Goal: Information Seeking & Learning: Learn about a topic

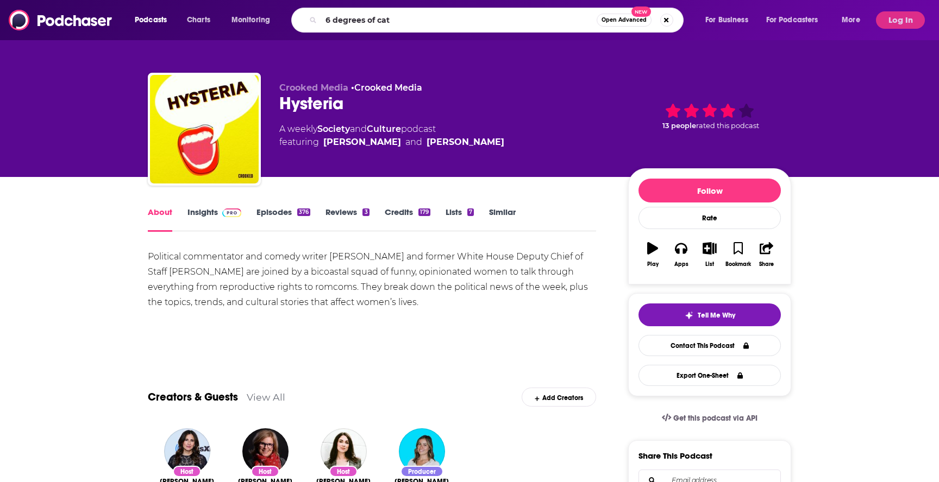
type input "6 degrees of cats"
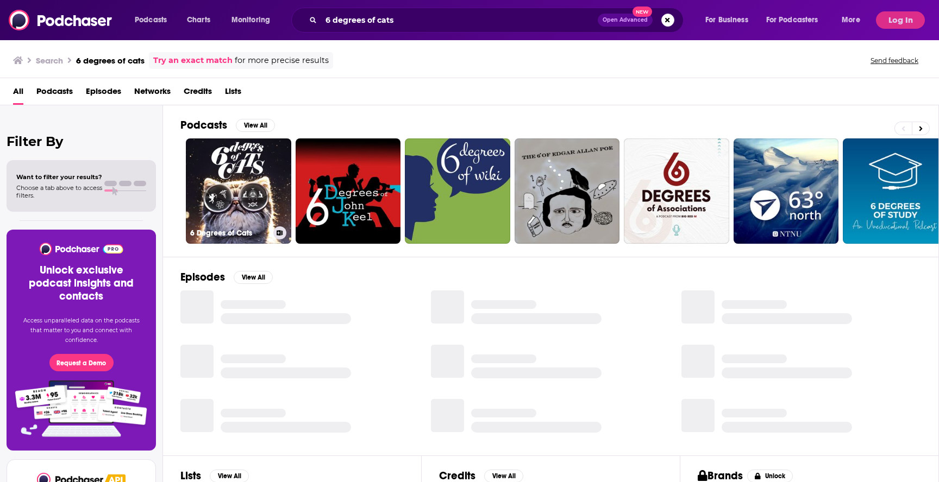
click at [234, 152] on link "6 Degrees of Cats" at bounding box center [238, 191] width 105 height 105
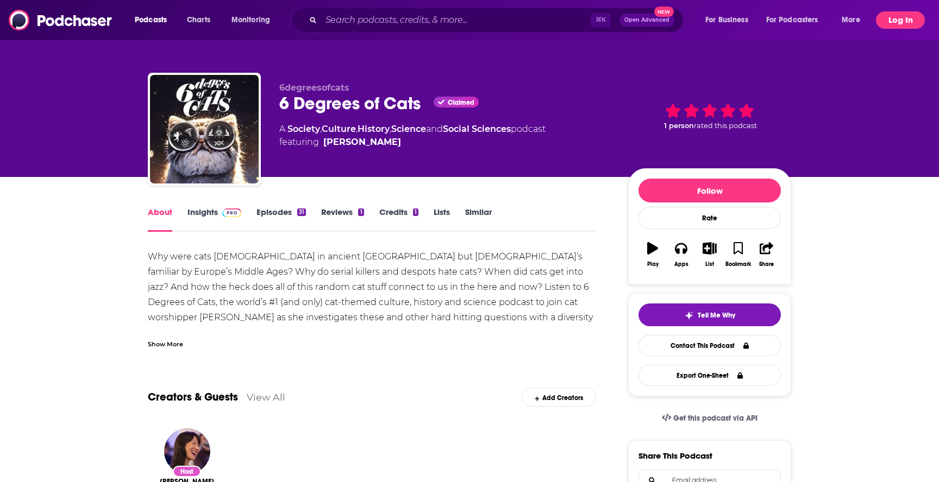
click at [906, 20] on button "Log In" at bounding box center [900, 19] width 49 height 17
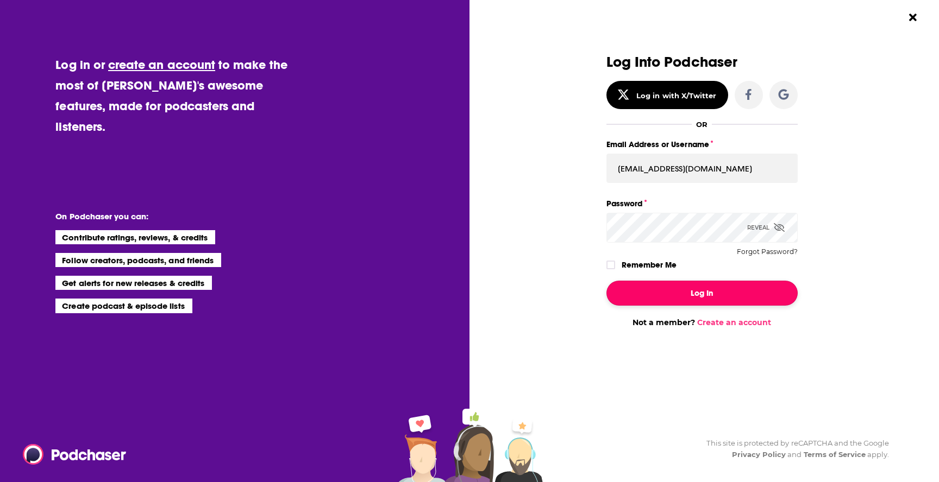
click at [698, 294] on button "Log In" at bounding box center [701, 293] width 191 height 25
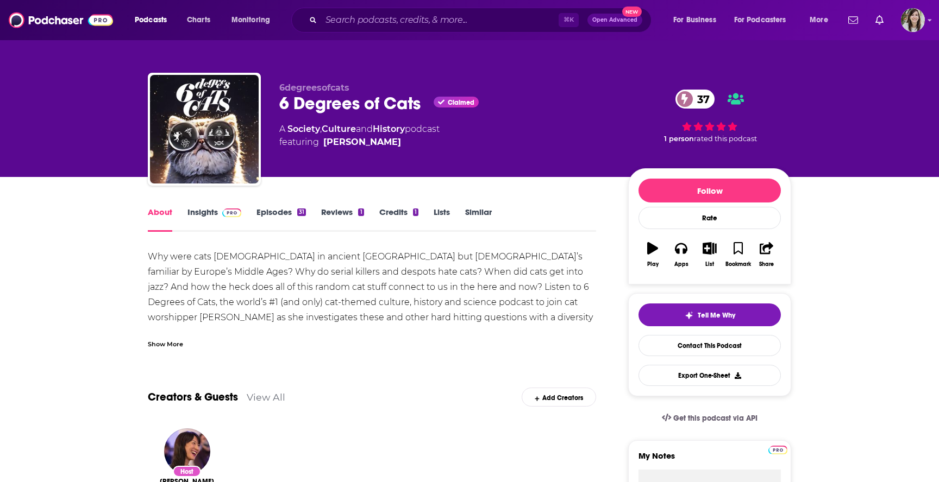
click at [279, 215] on link "Episodes 31" at bounding box center [280, 219] width 49 height 25
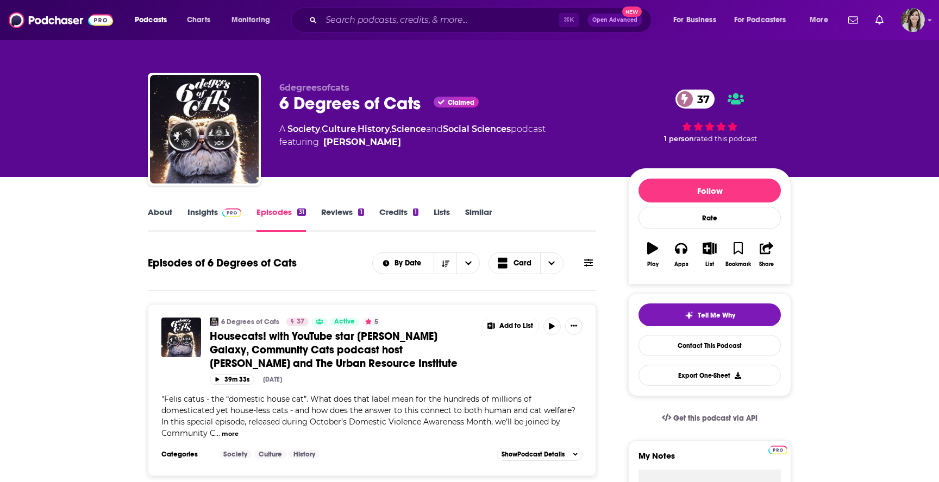
click at [589, 263] on icon at bounding box center [588, 263] width 9 height 8
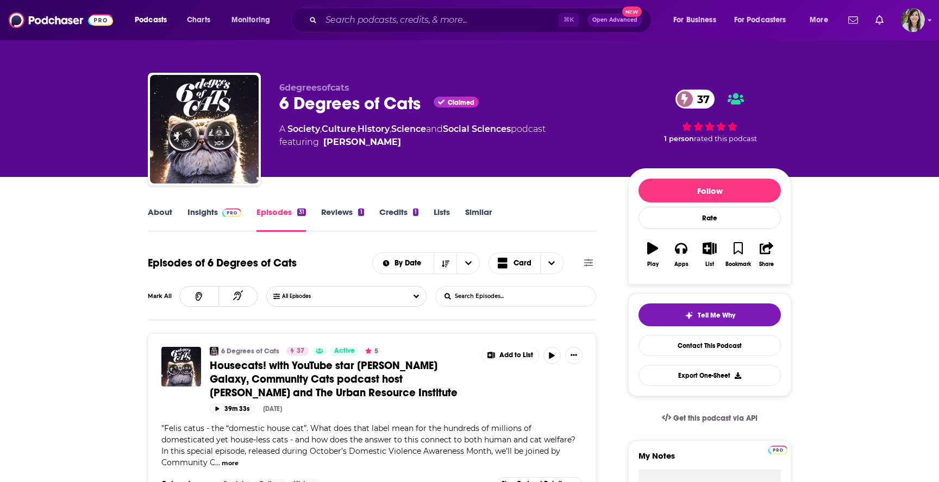
click at [495, 299] on input "List Search Input" at bounding box center [493, 297] width 114 height 20
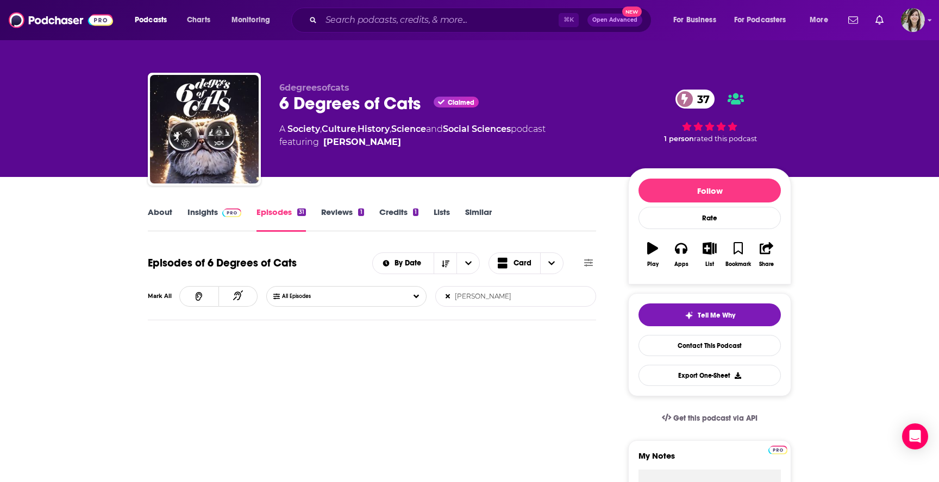
type input "[PERSON_NAME]"
click at [153, 219] on link "About" at bounding box center [160, 219] width 24 height 25
